Goal: Transaction & Acquisition: Purchase product/service

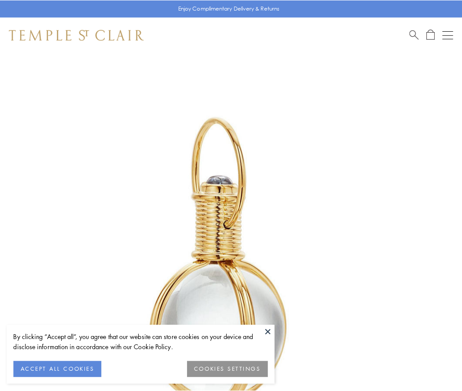
scroll to position [230, 0]
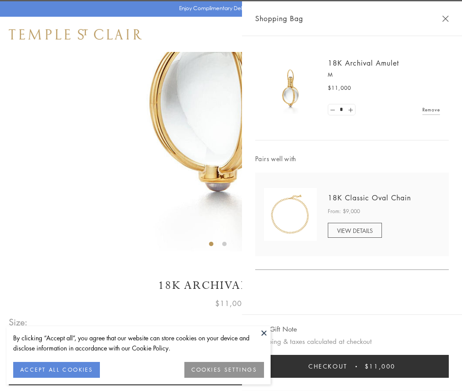
click at [352, 366] on button "Checkout $11,000" at bounding box center [352, 365] width 194 height 23
